Goal: Navigation & Orientation: Find specific page/section

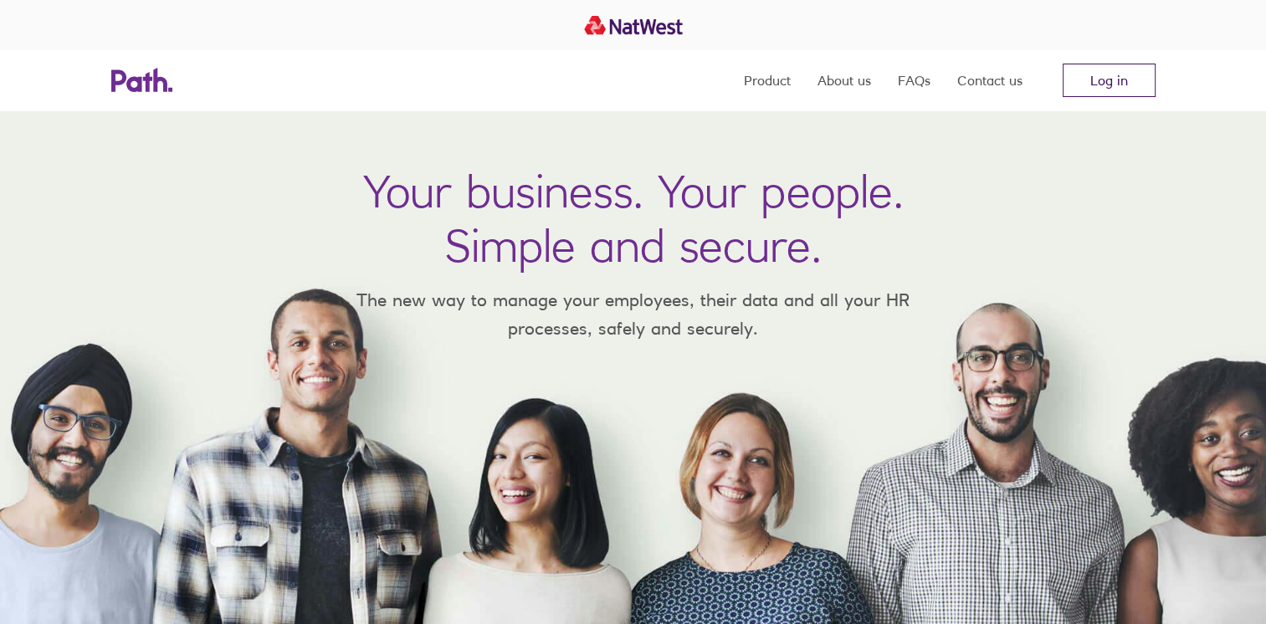
click at [1095, 83] on link "Log in" at bounding box center [1109, 80] width 93 height 33
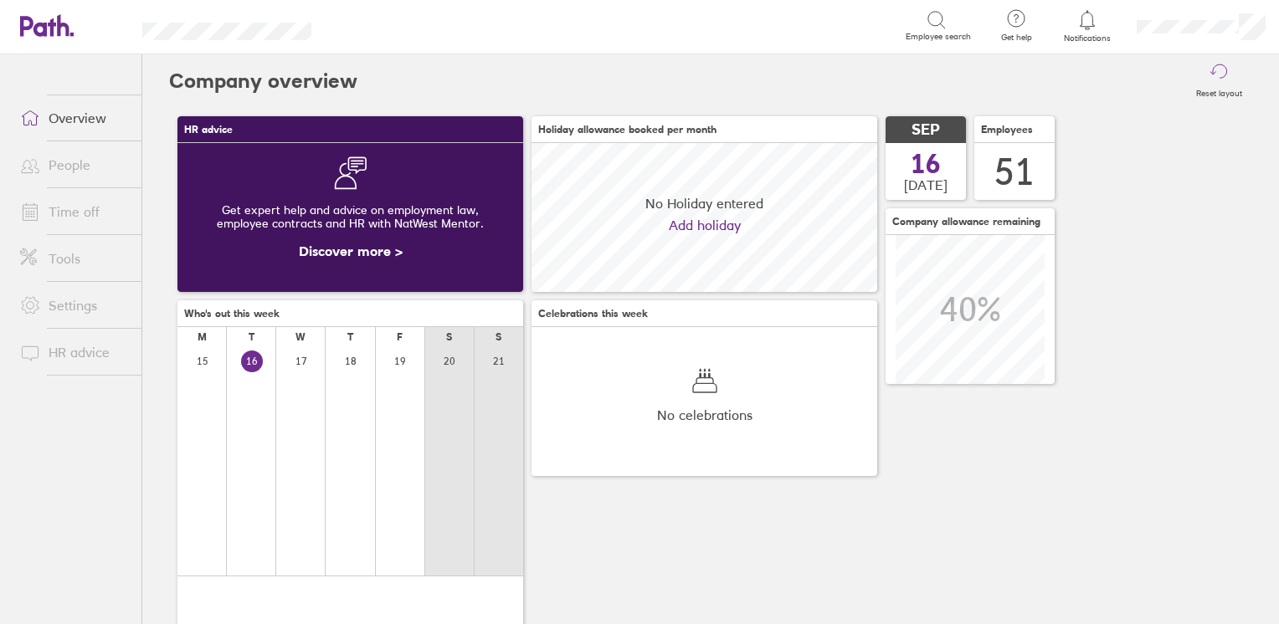
scroll to position [148, 346]
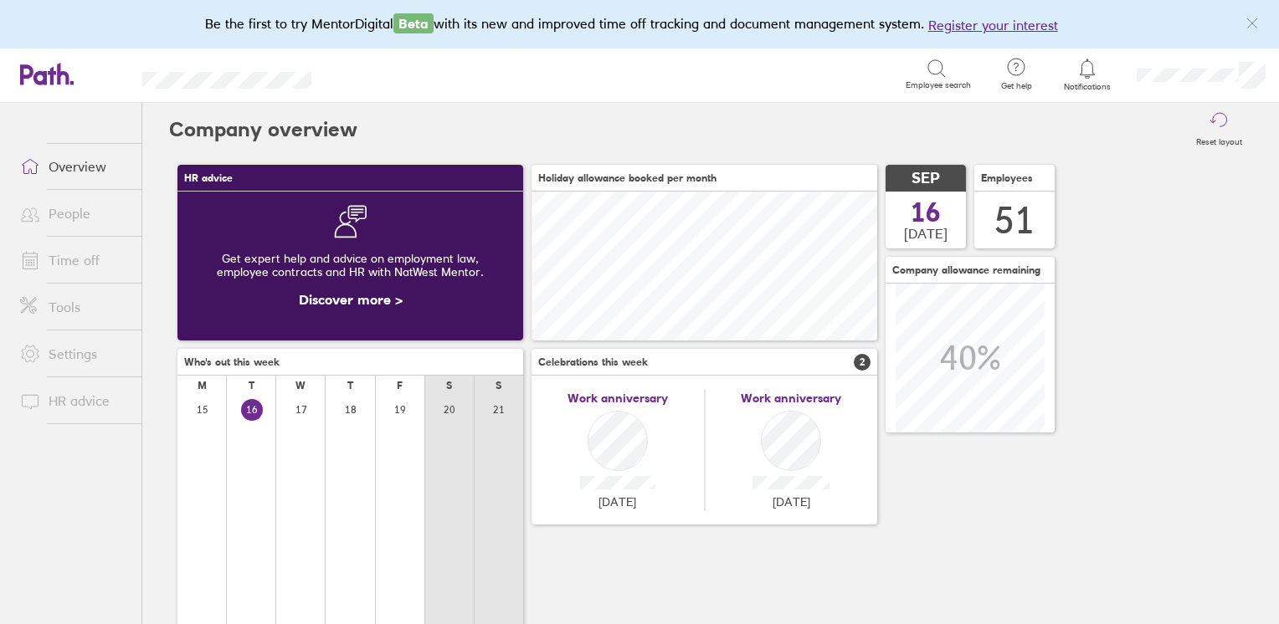
click at [79, 265] on link "Time off" at bounding box center [74, 260] width 135 height 33
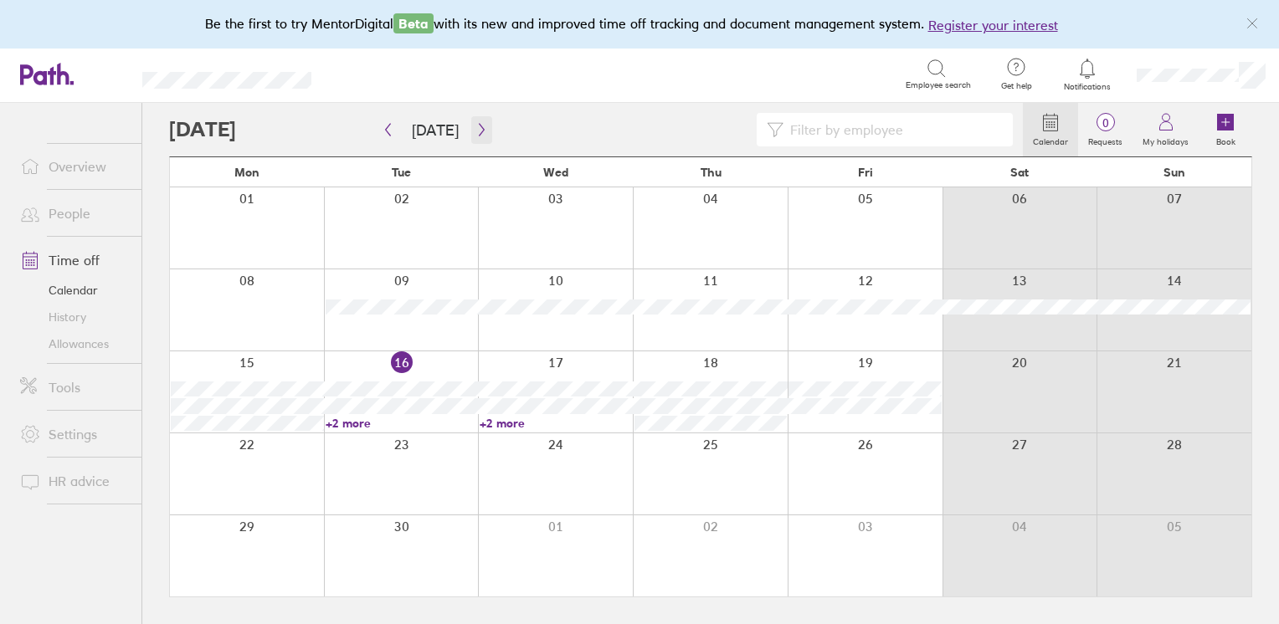
click at [475, 129] on icon "button" at bounding box center [481, 129] width 13 height 13
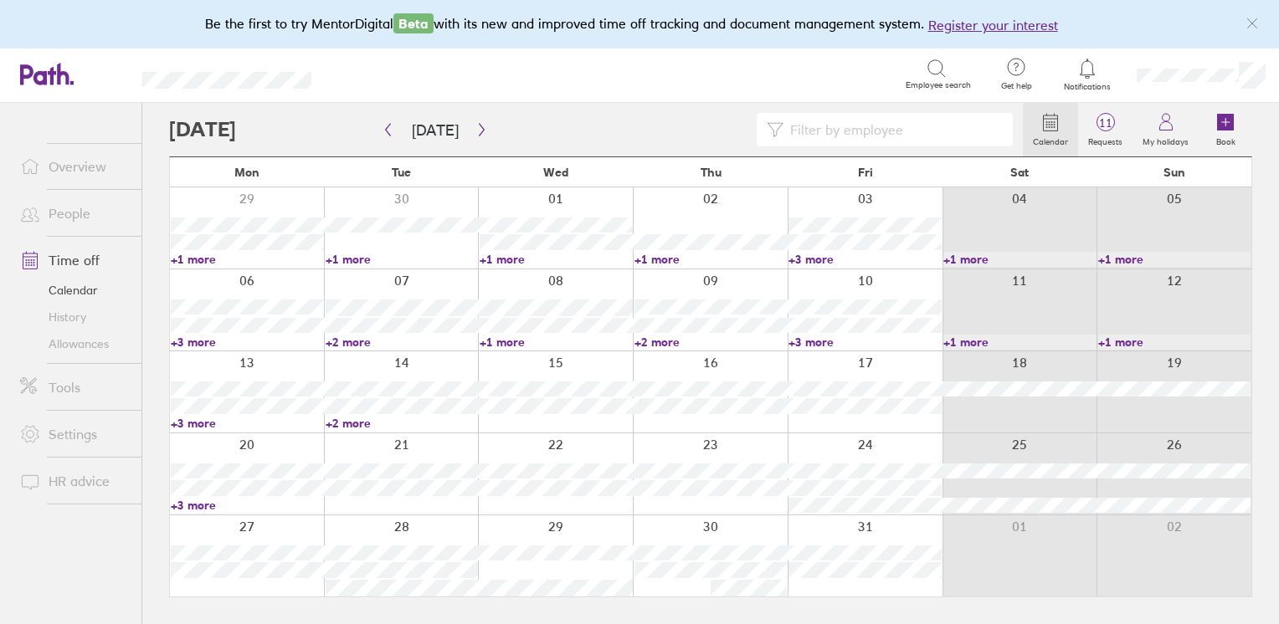
click at [341, 422] on link "+2 more" at bounding box center [402, 423] width 153 height 15
click at [187, 424] on link "+3 more" at bounding box center [247, 423] width 153 height 15
click at [184, 423] on link "+3 more" at bounding box center [247, 423] width 153 height 15
click at [355, 423] on link "+2 more" at bounding box center [402, 423] width 153 height 15
click at [354, 423] on link "+2 more" at bounding box center [402, 423] width 153 height 15
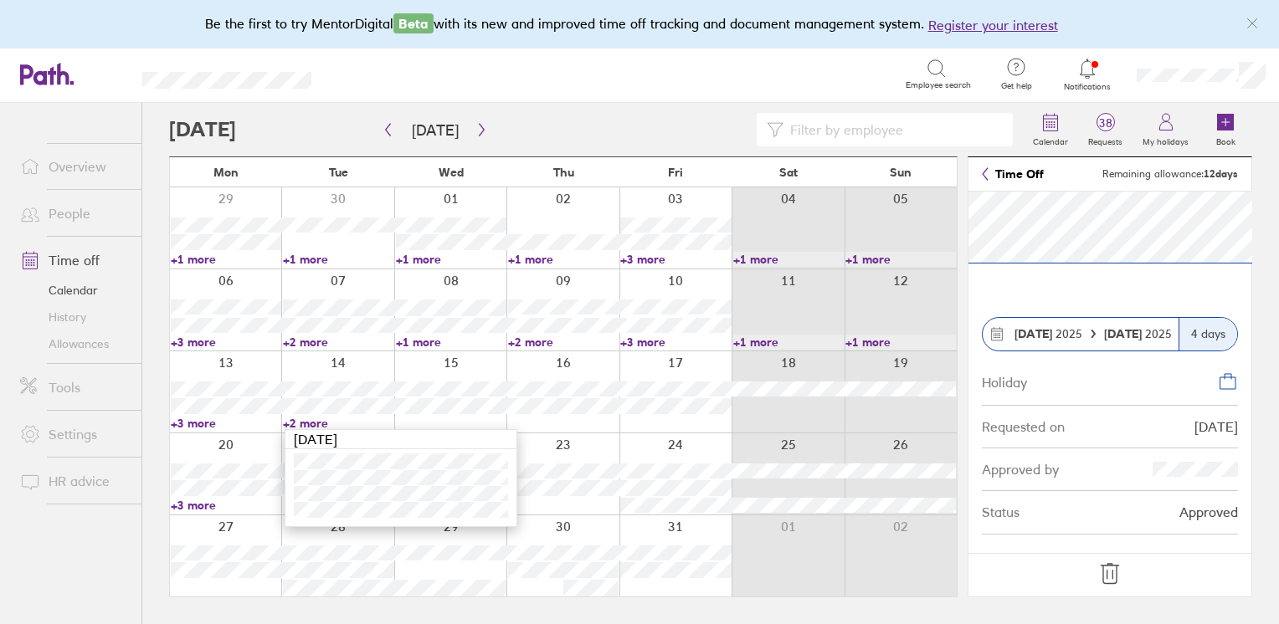
click at [64, 212] on link "People" at bounding box center [74, 213] width 135 height 33
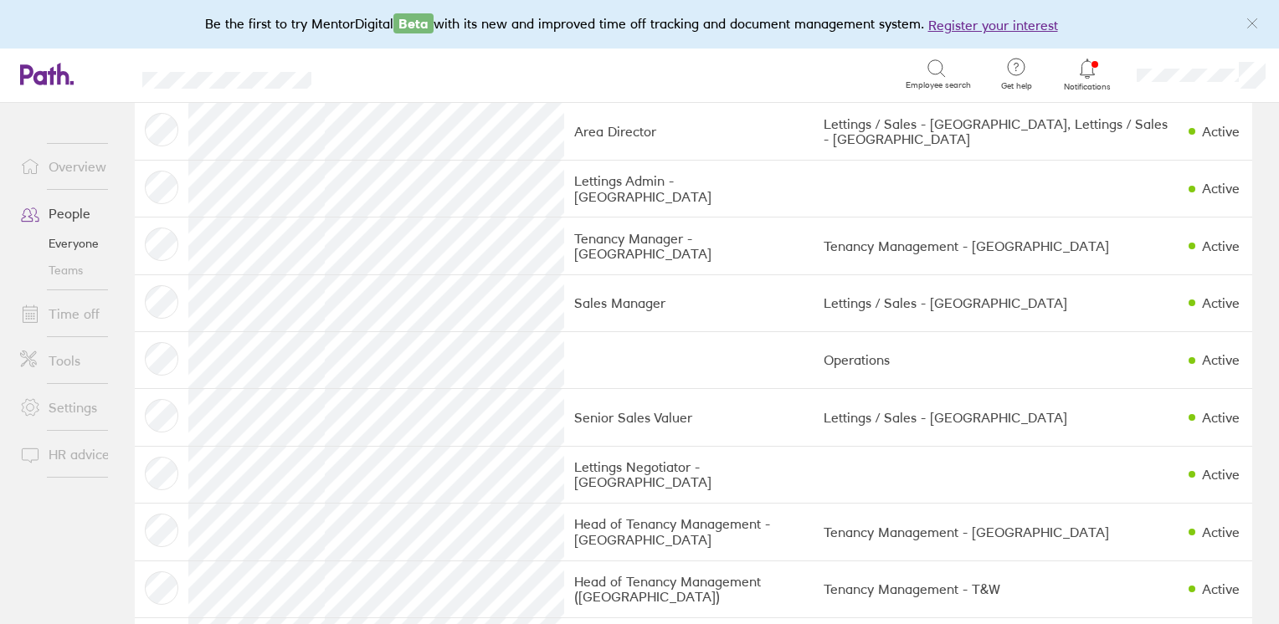
scroll to position [2427, 0]
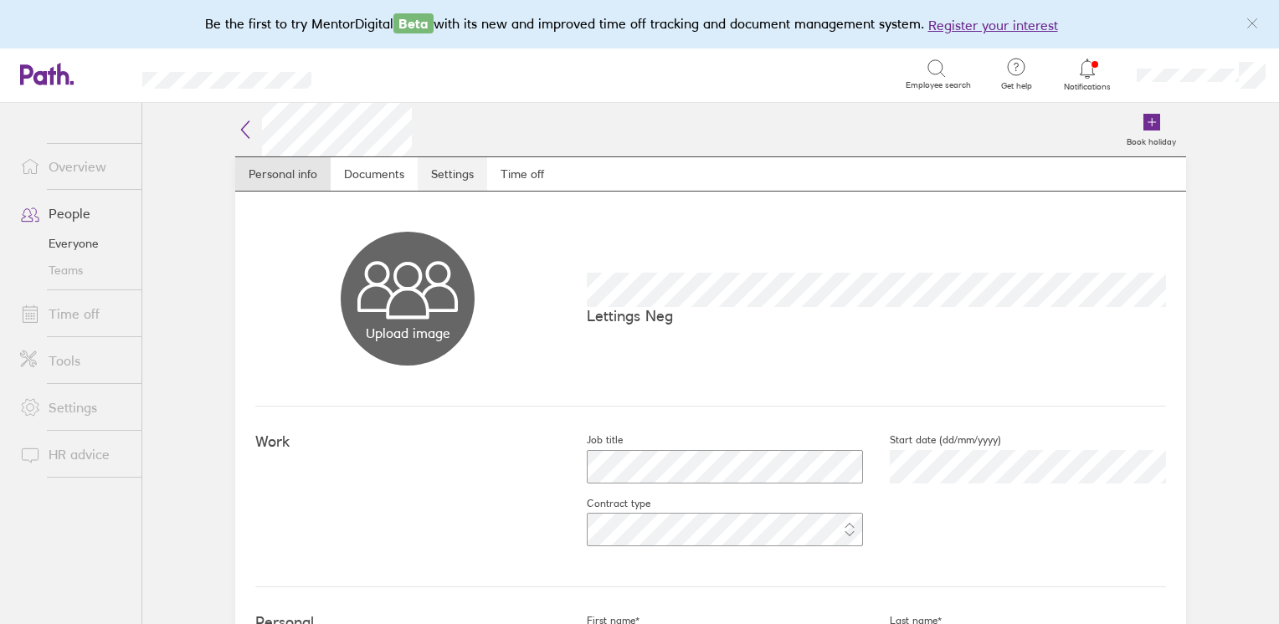
click at [461, 170] on link "Settings" at bounding box center [452, 173] width 69 height 33
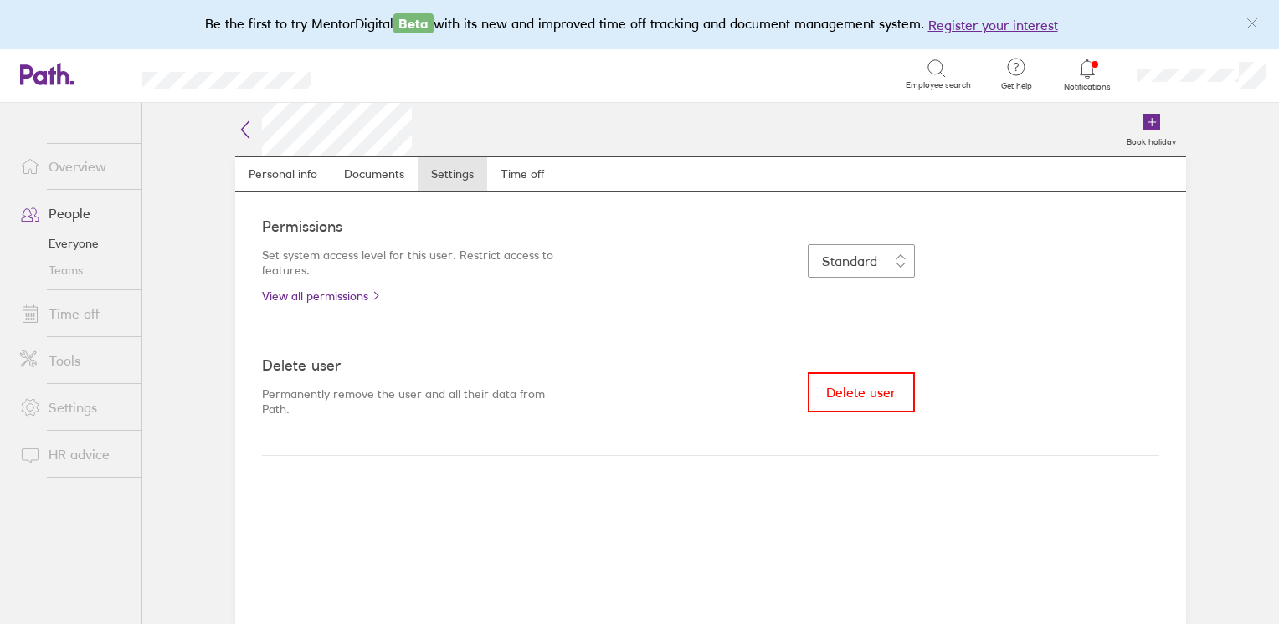
click at [238, 125] on icon at bounding box center [245, 130] width 20 height 20
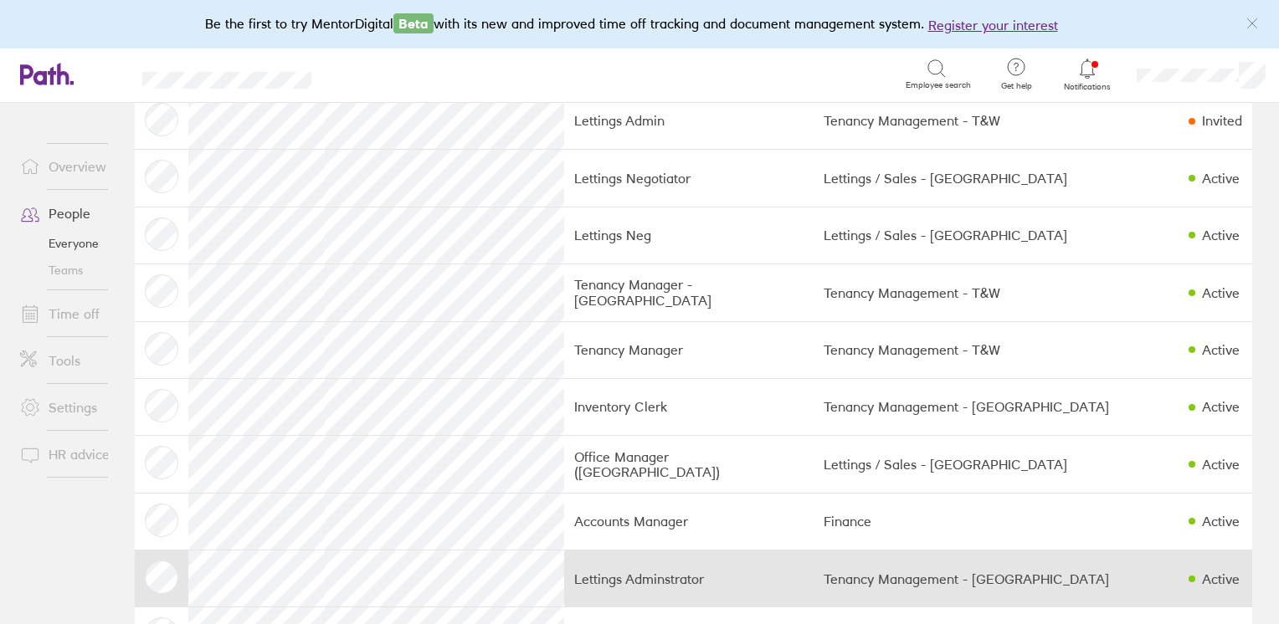
scroll to position [2366, 0]
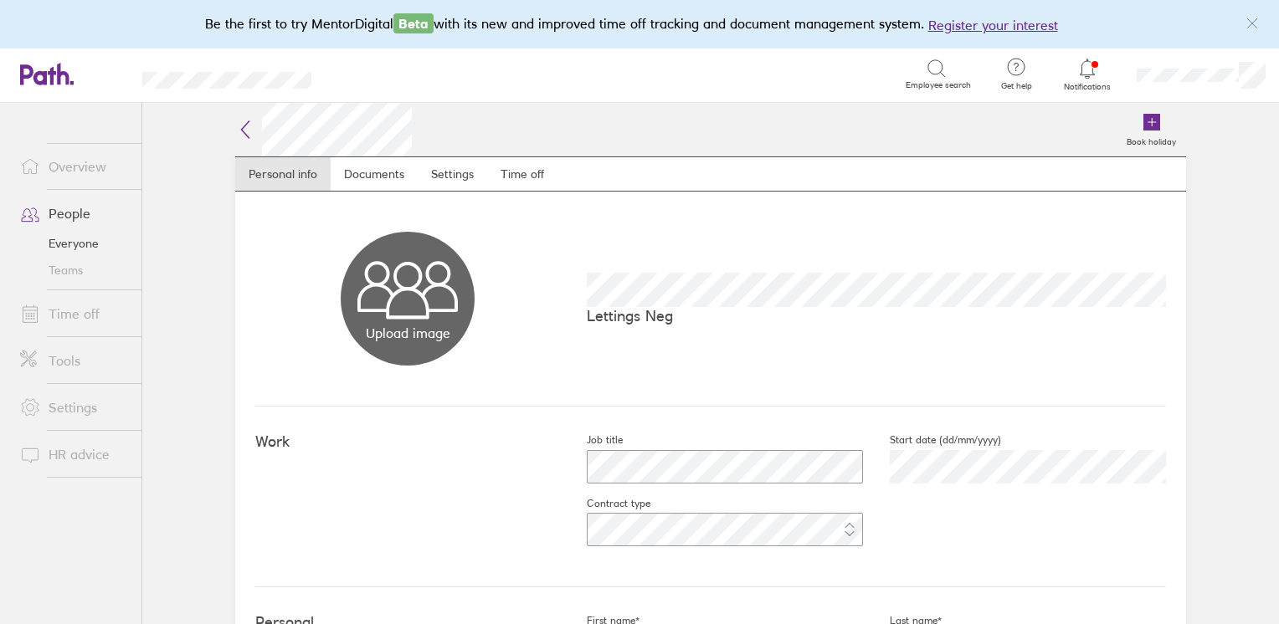
click at [239, 129] on icon at bounding box center [245, 130] width 20 height 20
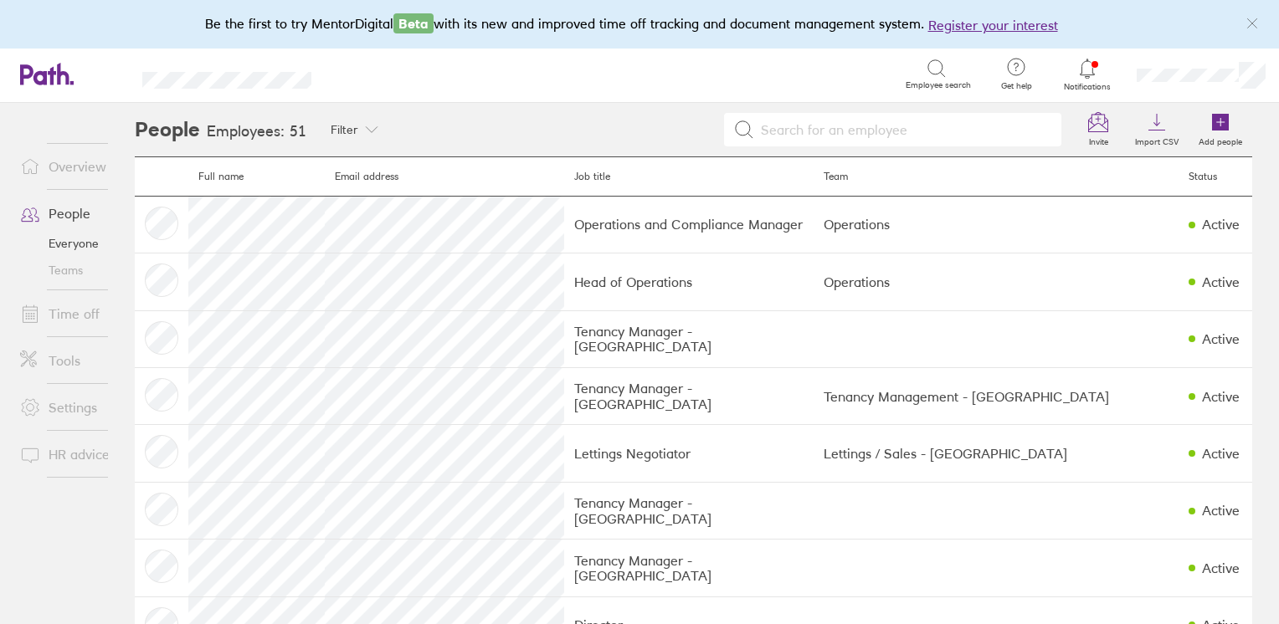
click at [1248, 177] on div "People Employees: 51 Filter Filter by team Tenancy Management - T&W Tenancy Man…" at bounding box center [693, 363] width 1171 height 521
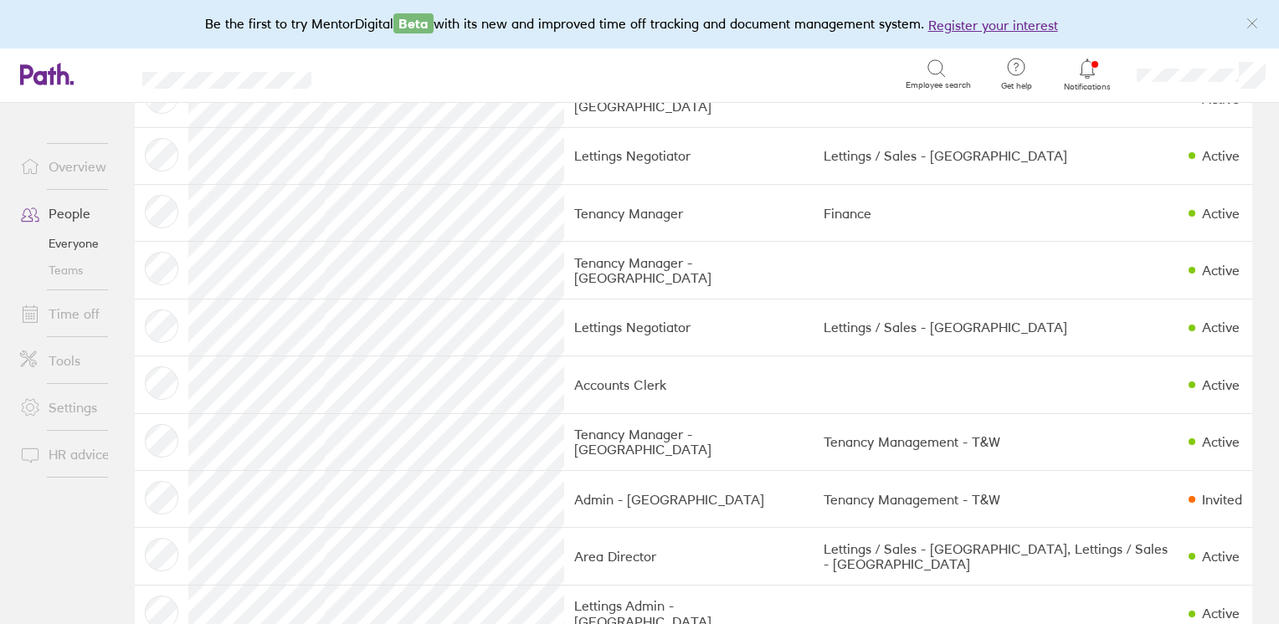
scroll to position [1925, 0]
